Goal: Navigation & Orientation: Find specific page/section

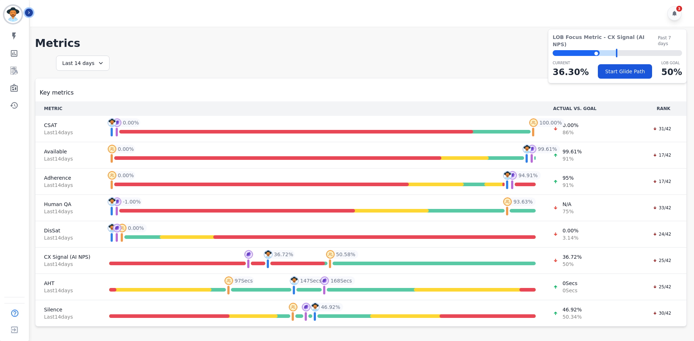
click at [30, 14] on icon "Sidebar" at bounding box center [28, 12] width 5 height 5
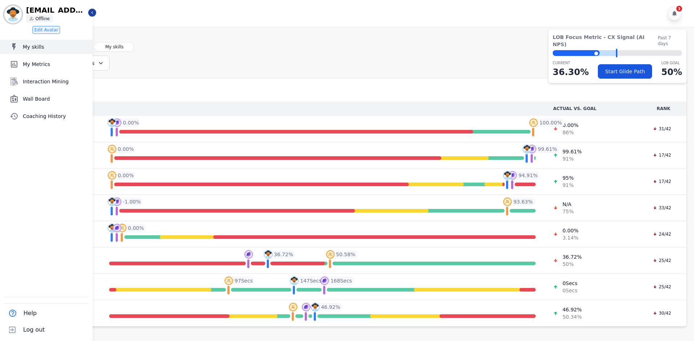
click at [44, 51] on link "My skills" at bounding box center [46, 47] width 91 height 14
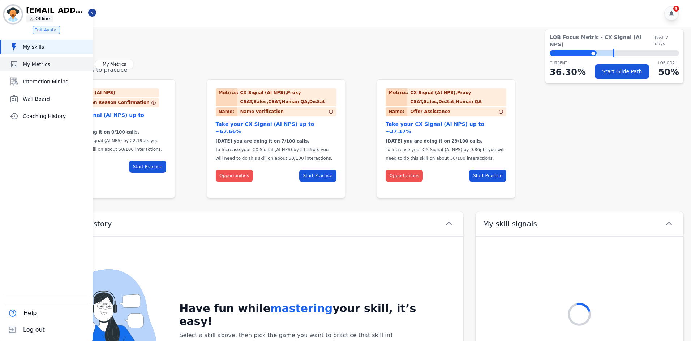
click at [45, 64] on span "My Metrics" at bounding box center [56, 64] width 67 height 7
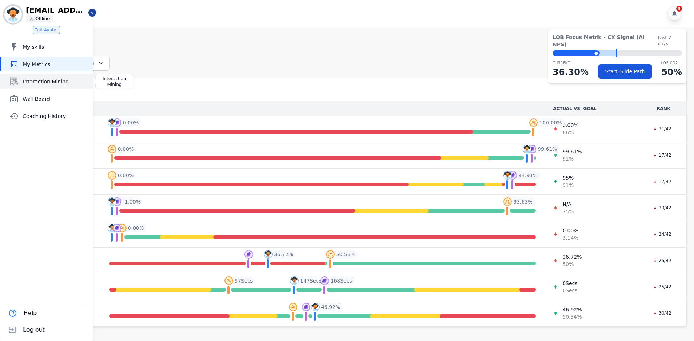
click at [46, 86] on link "Interaction Mining" at bounding box center [46, 81] width 91 height 14
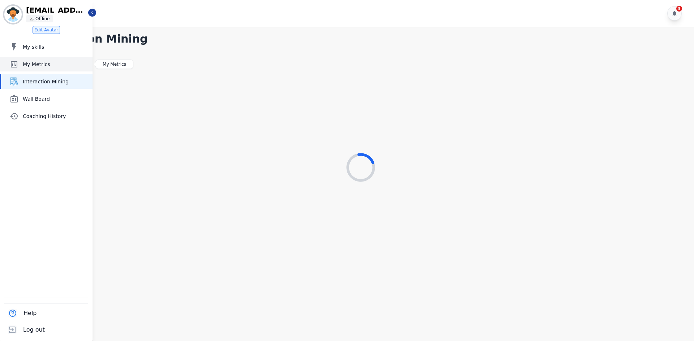
click at [47, 65] on span "My Metrics" at bounding box center [56, 64] width 67 height 7
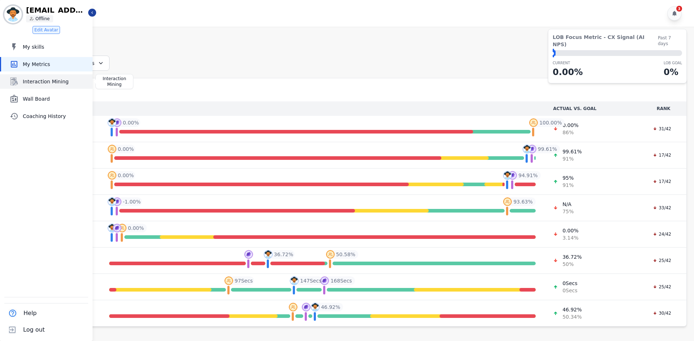
click at [56, 82] on span "Interaction Mining" at bounding box center [56, 81] width 67 height 7
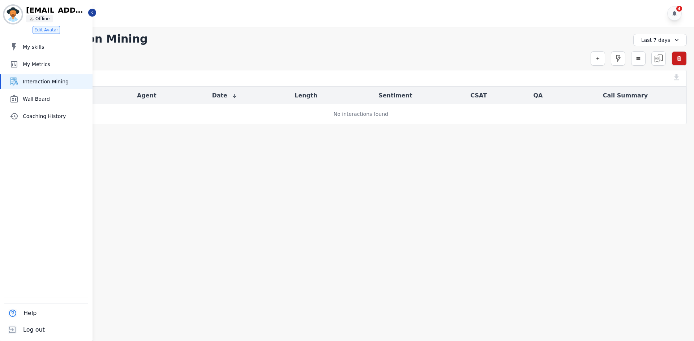
click at [95, 17] on div "4" at bounding box center [363, 13] width 666 height 27
click at [94, 17] on div "4" at bounding box center [363, 13] width 666 height 27
click at [90, 14] on icon "Sidebar" at bounding box center [92, 12] width 5 height 5
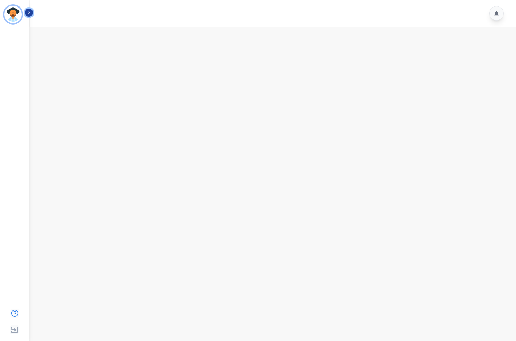
click at [31, 12] on icon "Sidebar" at bounding box center [28, 12] width 5 height 5
